Goal: Navigation & Orientation: Find specific page/section

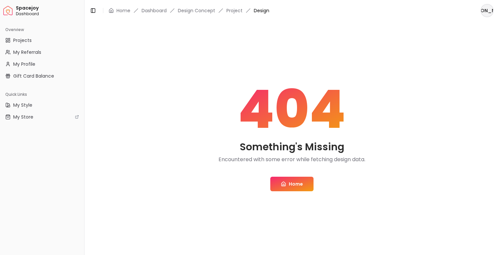
click at [306, 182] on link "Home" at bounding box center [292, 184] width 43 height 15
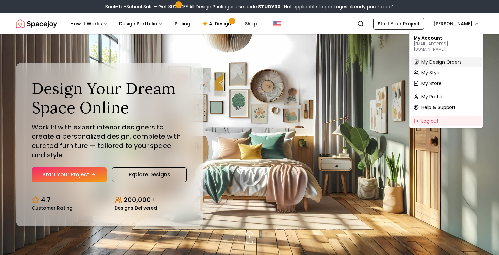
click at [434, 59] on span "My Design Orders" at bounding box center [442, 62] width 40 height 7
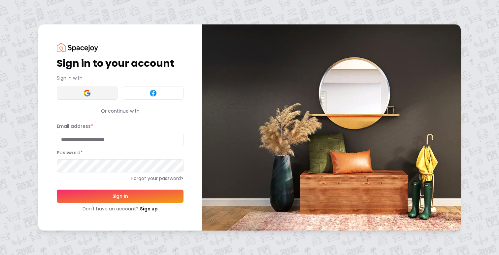
click at [106, 94] on button at bounding box center [87, 93] width 61 height 13
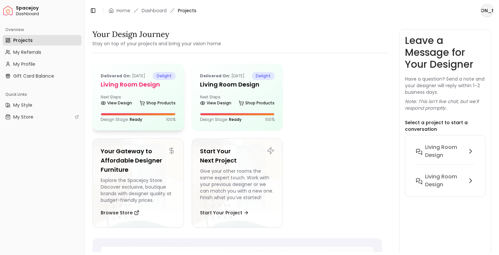
click at [130, 85] on h5 "Living Room design" at bounding box center [138, 84] width 75 height 9
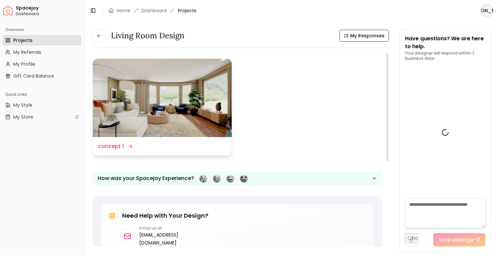
scroll to position [1480, 0]
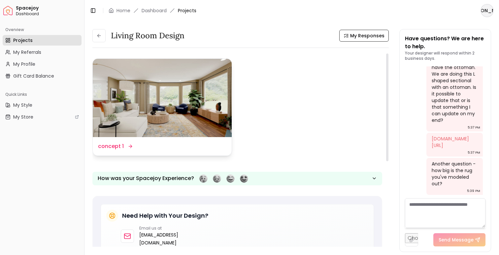
click at [158, 107] on img at bounding box center [162, 98] width 139 height 78
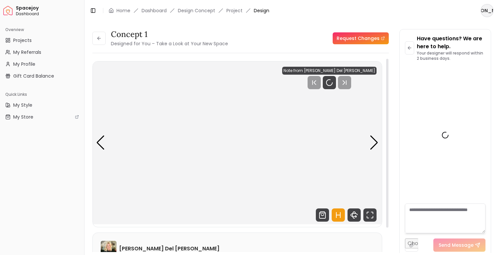
scroll to position [1475, 0]
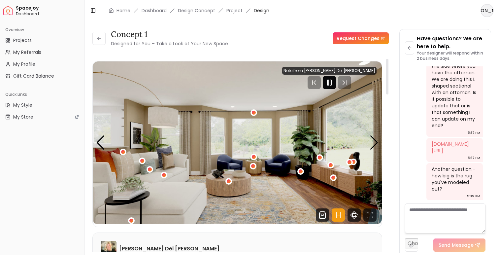
click at [336, 80] on div at bounding box center [329, 82] width 13 height 13
click at [371, 215] on icon "Fullscreen" at bounding box center [370, 214] width 13 height 13
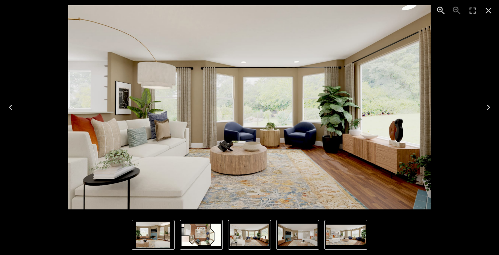
click at [490, 105] on icon "Next" at bounding box center [489, 107] width 11 height 11
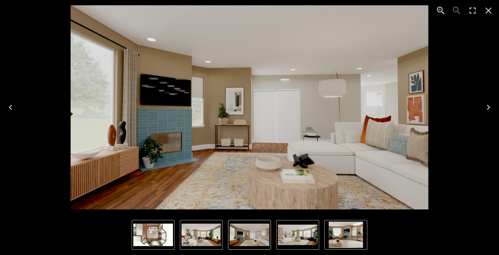
click at [485, 110] on icon "Next" at bounding box center [489, 107] width 11 height 11
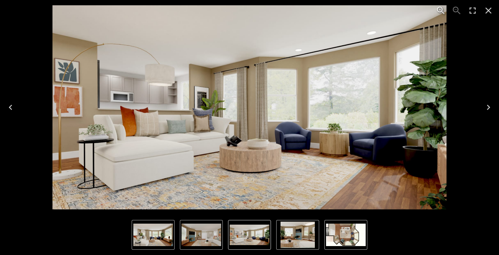
click at [485, 110] on icon "Next" at bounding box center [489, 107] width 11 height 11
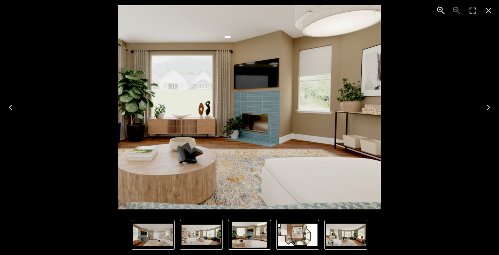
click at [485, 110] on icon "Next" at bounding box center [489, 107] width 11 height 11
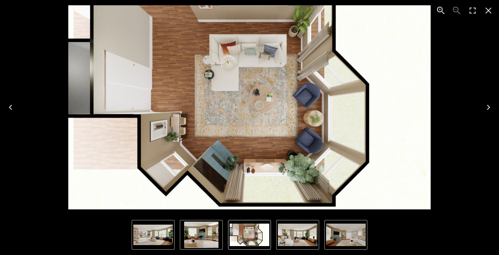
click at [485, 110] on icon "Next" at bounding box center [489, 107] width 11 height 11
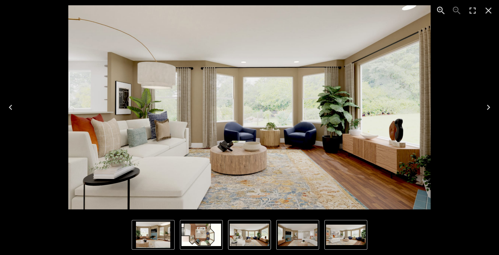
click at [11, 107] on icon "Previous" at bounding box center [10, 107] width 11 height 11
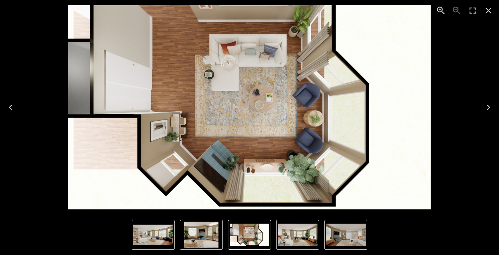
click at [196, 241] on img "4 of 5" at bounding box center [201, 235] width 34 height 26
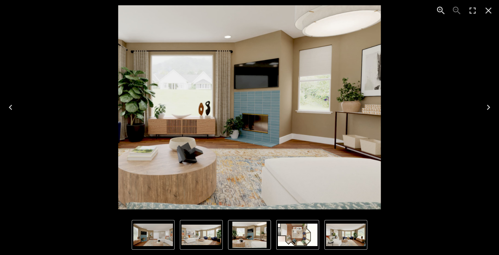
click at [156, 232] on img "2 of 5" at bounding box center [153, 235] width 40 height 22
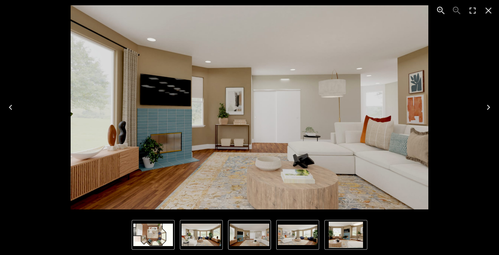
click at [488, 11] on icon "Close" at bounding box center [489, 11] width 6 height 6
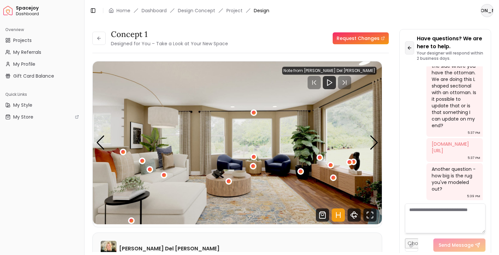
click at [411, 48] on icon at bounding box center [409, 48] width 3 height 0
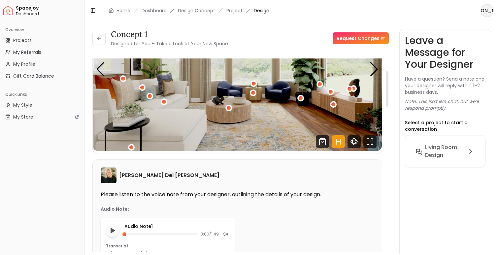
scroll to position [67, 0]
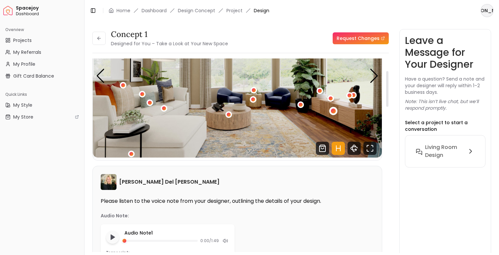
click at [336, 110] on div "1 / 5" at bounding box center [333, 110] width 5 height 5
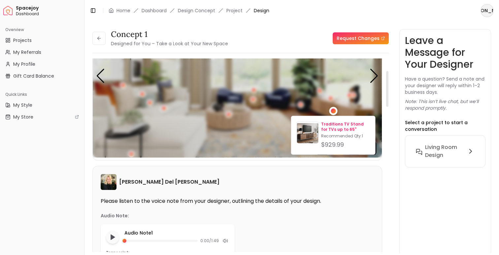
click at [347, 126] on p "Traditions TV Stand for TVs up to 65"" at bounding box center [345, 127] width 49 height 11
